Goal: Information Seeking & Learning: Learn about a topic

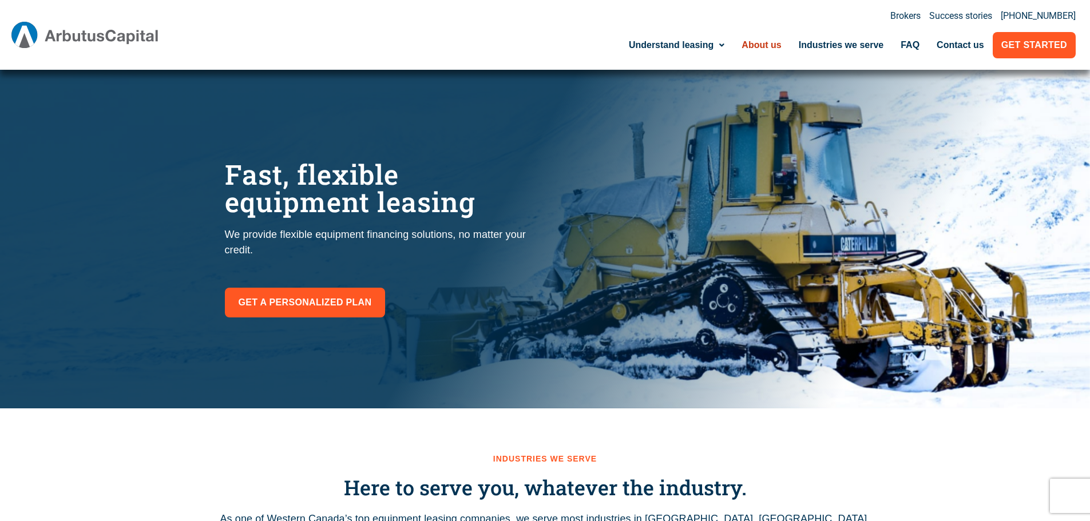
click at [766, 49] on link "About us" at bounding box center [761, 45] width 57 height 26
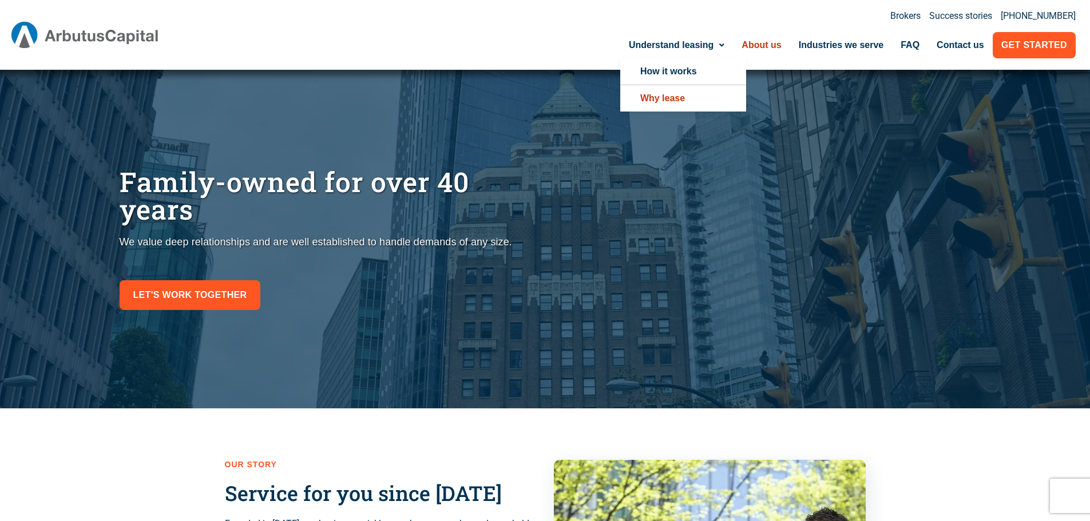
click at [658, 98] on link "Why lease" at bounding box center [683, 98] width 126 height 26
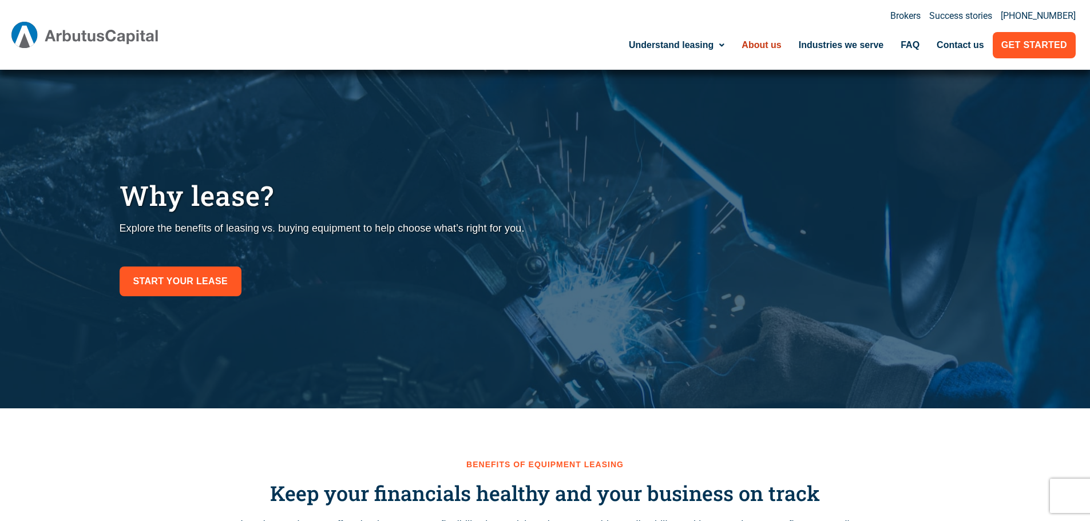
click at [766, 45] on link "About us" at bounding box center [761, 45] width 57 height 26
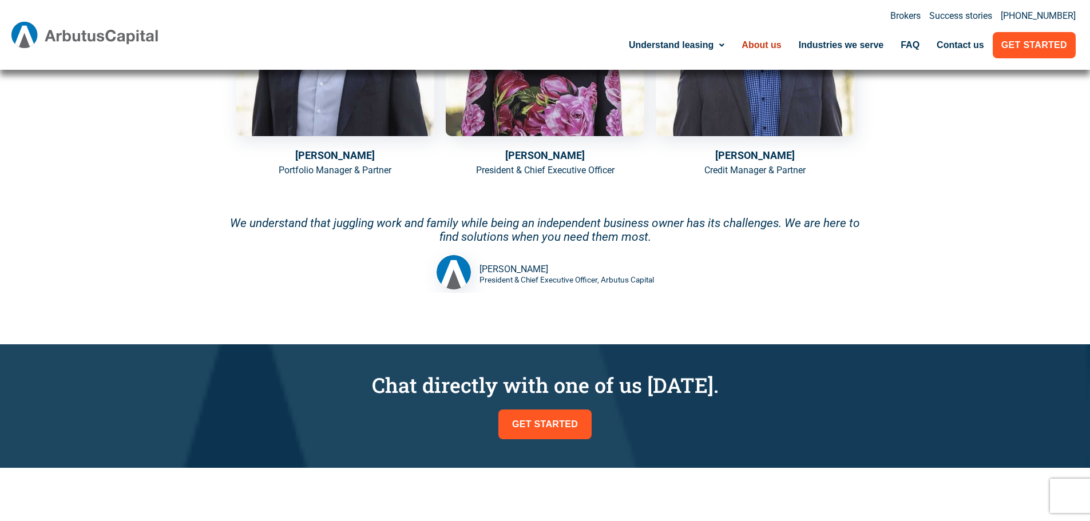
scroll to position [916, 0]
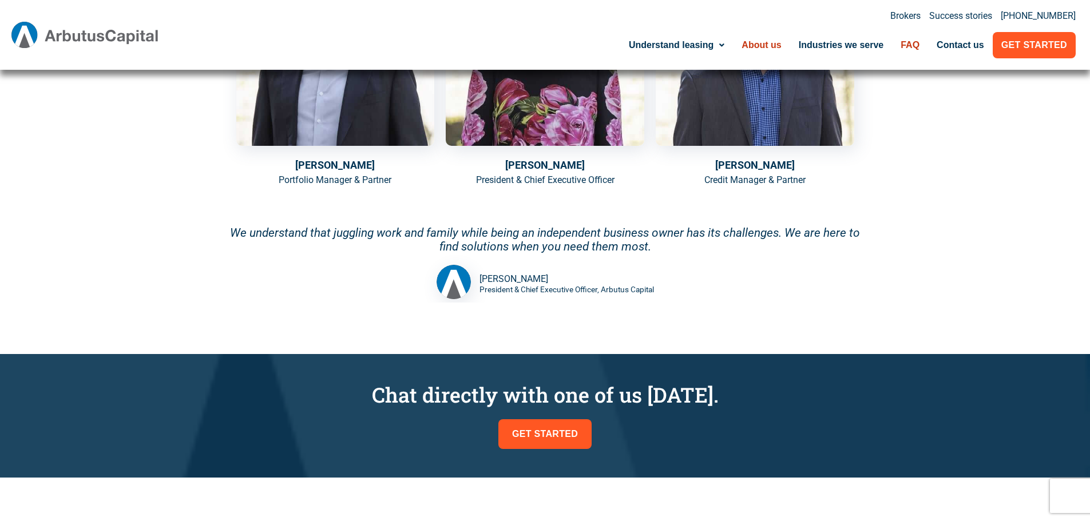
click at [908, 43] on link "FAQ" at bounding box center [910, 45] width 36 height 26
